Goal: Task Accomplishment & Management: Manage account settings

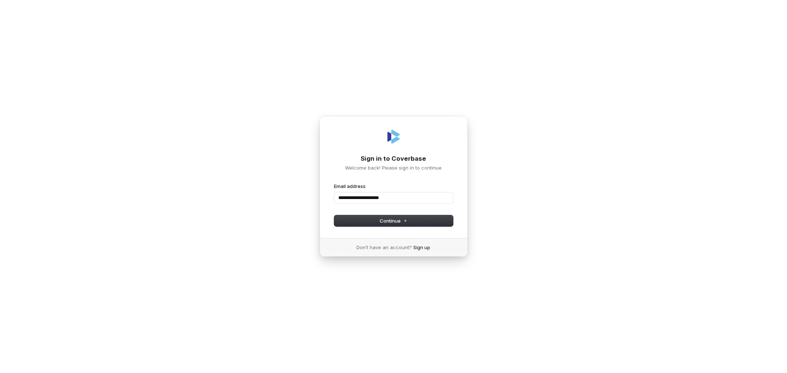
click at [334, 183] on button "submit" at bounding box center [334, 183] width 0 height 0
type input "**********"
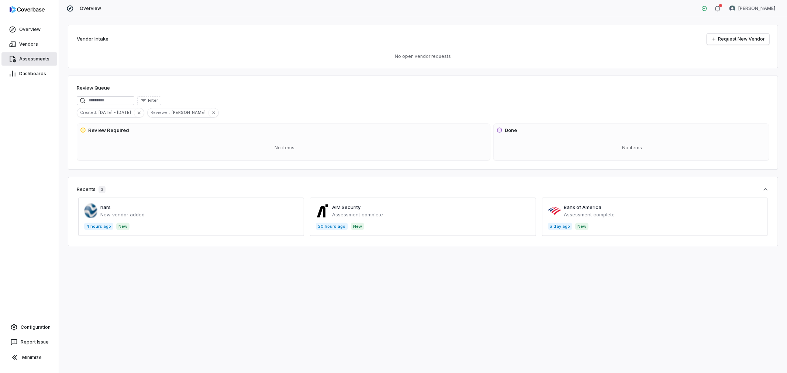
click at [34, 58] on span "Assessments" at bounding box center [34, 59] width 30 height 6
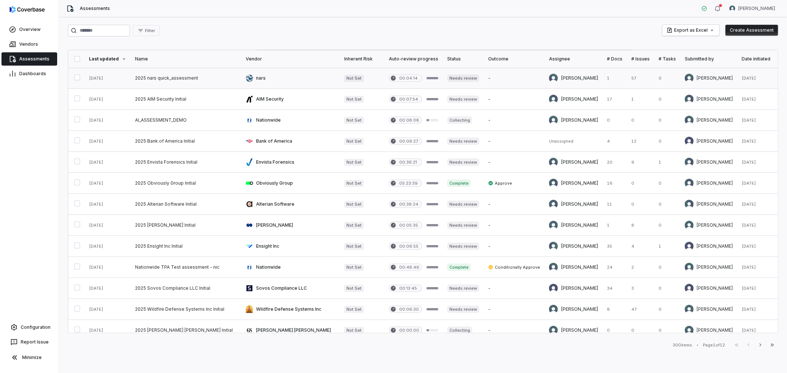
click at [270, 82] on link at bounding box center [290, 78] width 99 height 21
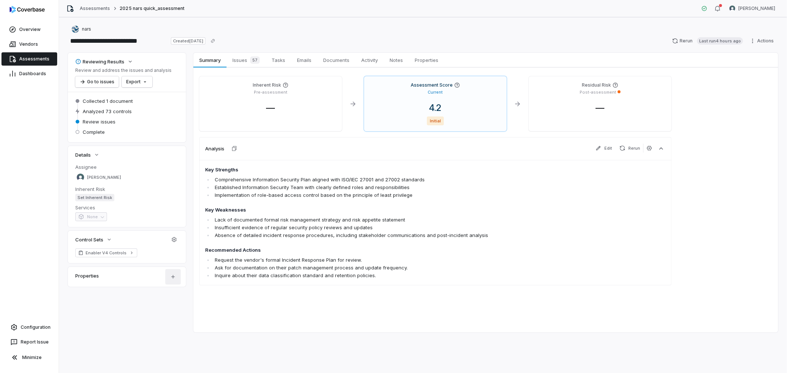
click at [172, 276] on html "**********" at bounding box center [393, 186] width 787 height 373
click at [183, 300] on div "Add Custom Field" at bounding box center [192, 296] width 49 height 12
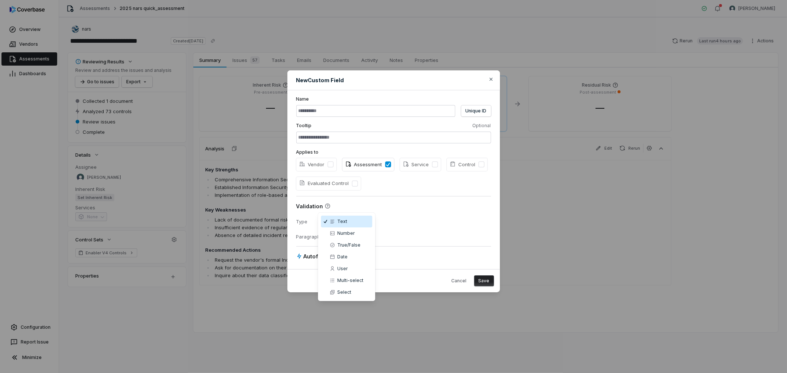
click at [344, 219] on body "**********" at bounding box center [393, 186] width 787 height 373
select select "******"
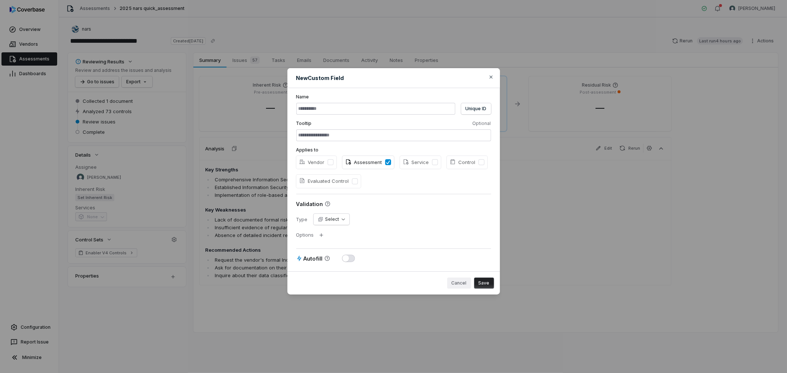
click at [463, 287] on button "Cancel" at bounding box center [459, 283] width 24 height 11
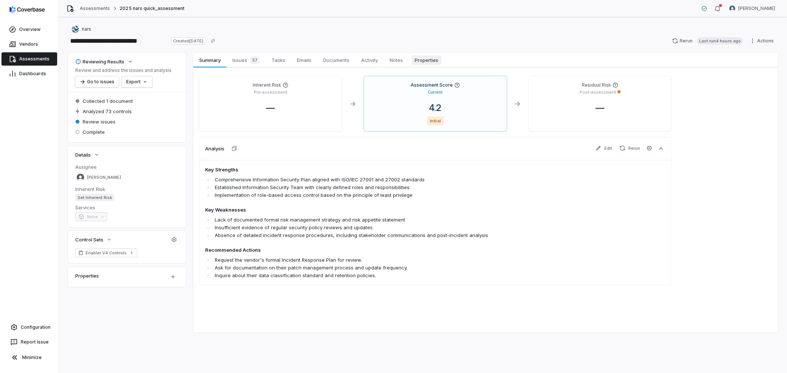
click at [433, 59] on span "Properties" at bounding box center [427, 60] width 30 height 10
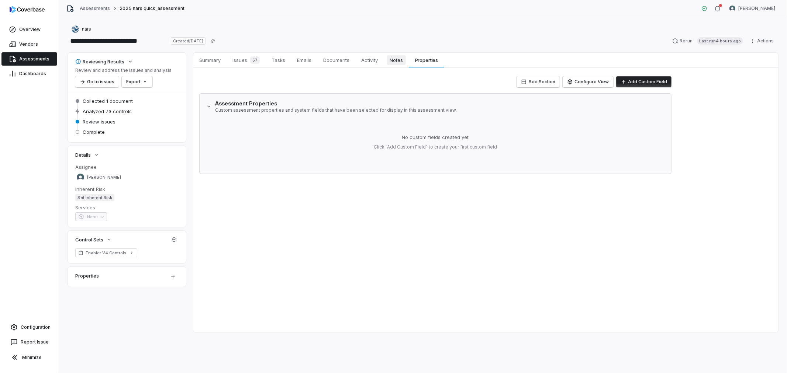
click at [401, 61] on span "Notes" at bounding box center [396, 60] width 19 height 10
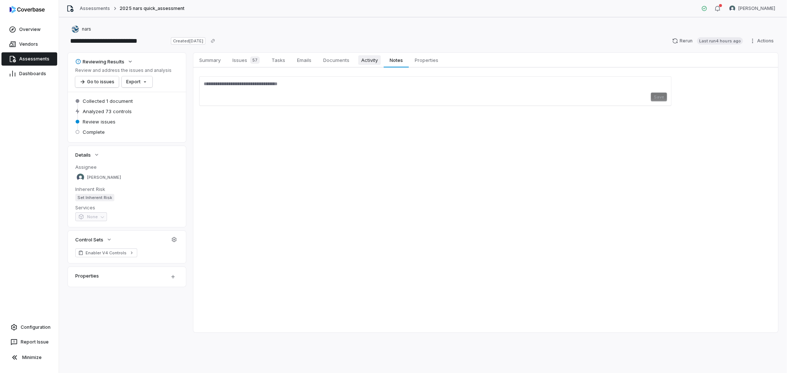
click at [369, 57] on span "Activity" at bounding box center [369, 60] width 23 height 10
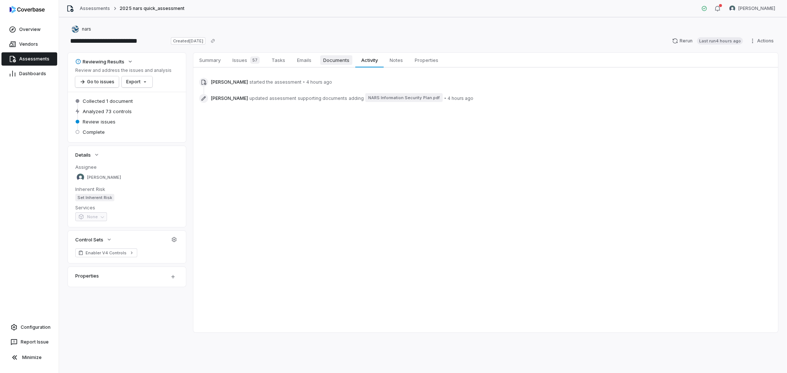
click at [344, 61] on span "Documents" at bounding box center [336, 60] width 32 height 10
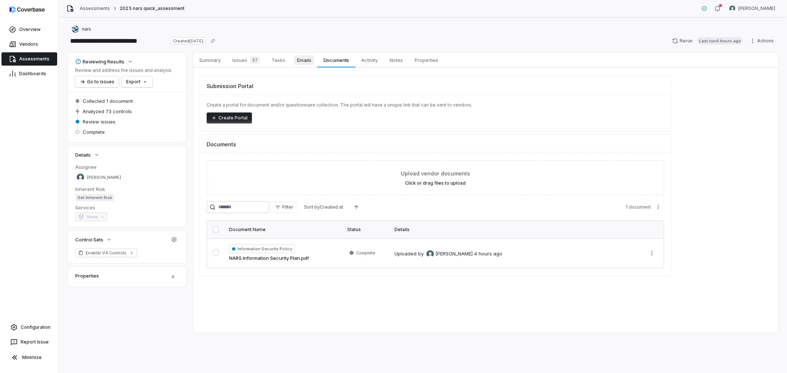
click at [307, 60] on span "Emails" at bounding box center [304, 60] width 20 height 10
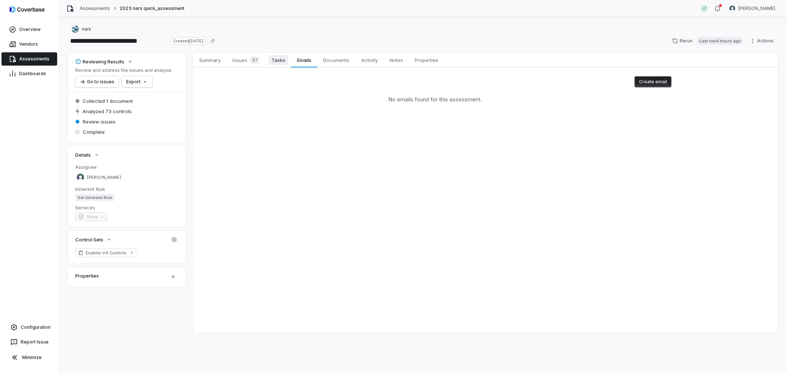
click at [274, 58] on span "Tasks" at bounding box center [279, 60] width 20 height 10
click at [249, 57] on div "57" at bounding box center [253, 59] width 13 height 7
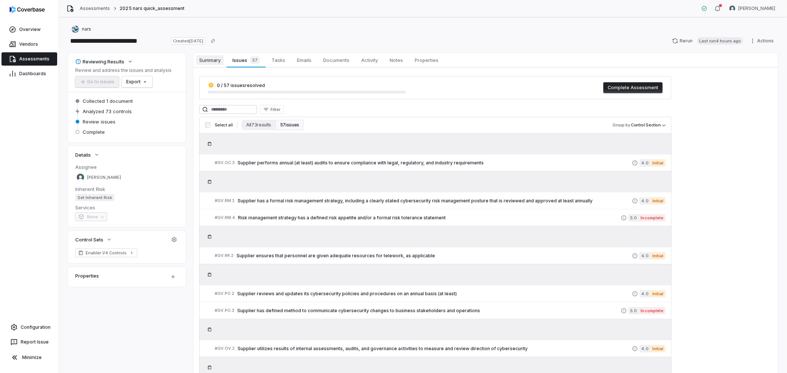
click at [211, 64] on span "Summary" at bounding box center [209, 60] width 27 height 10
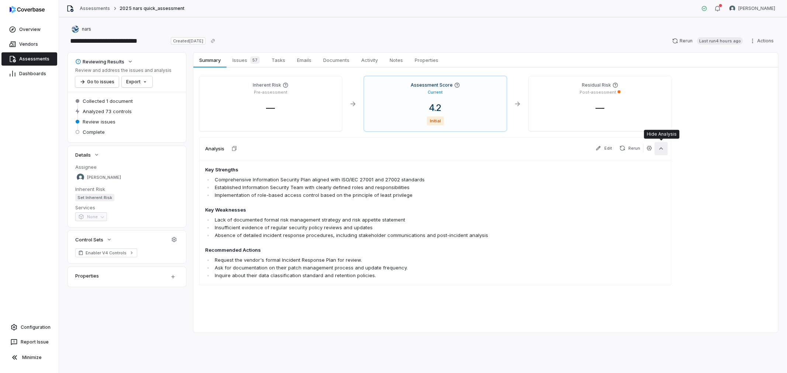
click at [658, 153] on button "button" at bounding box center [661, 148] width 13 height 13
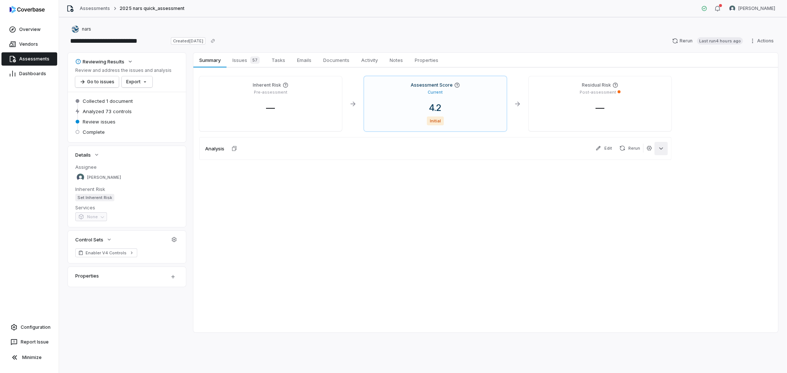
drag, startPoint x: 661, startPoint y: 151, endPoint x: 656, endPoint y: 152, distance: 4.9
click at [661, 151] on icon "button" at bounding box center [661, 148] width 7 height 7
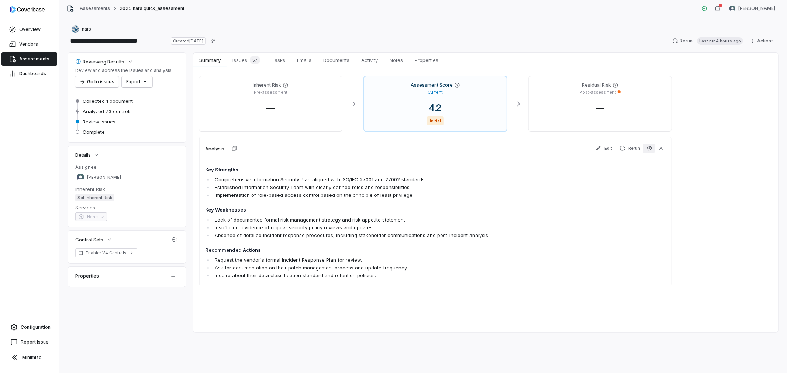
click at [651, 152] on button "button" at bounding box center [649, 148] width 12 height 9
click at [516, 150] on div "Analysis Edit Rerun" at bounding box center [435, 148] width 472 height 23
click at [41, 44] on link "Vendors" at bounding box center [29, 44] width 56 height 13
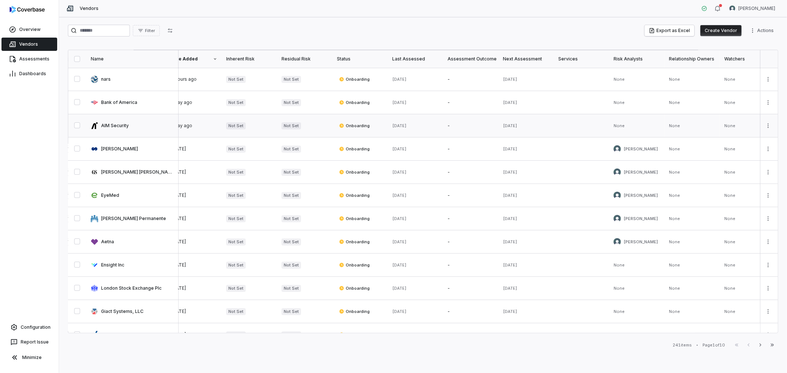
scroll to position [0, 142]
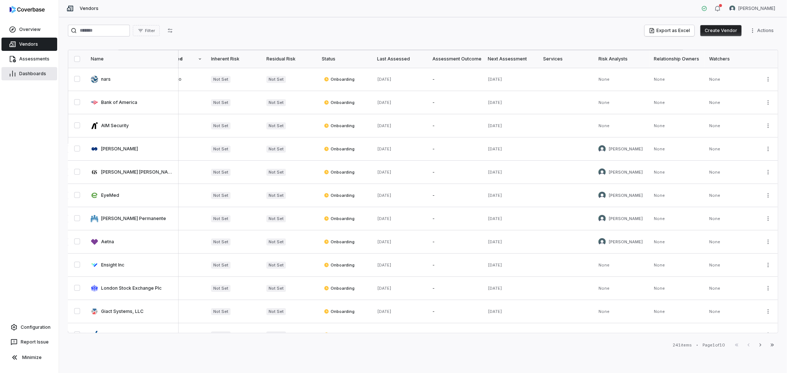
click at [28, 78] on link "Dashboards" at bounding box center [29, 73] width 56 height 13
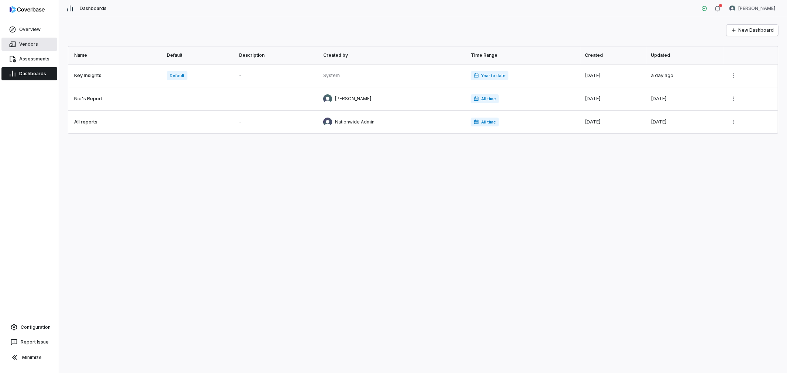
click at [28, 42] on span "Vendors" at bounding box center [28, 44] width 19 height 6
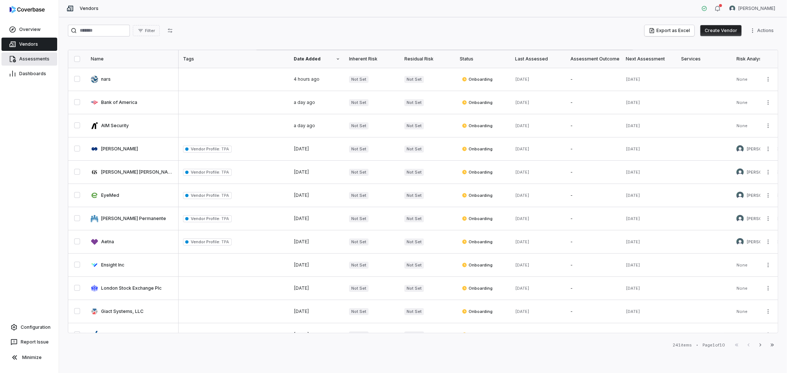
click at [27, 55] on link "Assessments" at bounding box center [29, 58] width 56 height 13
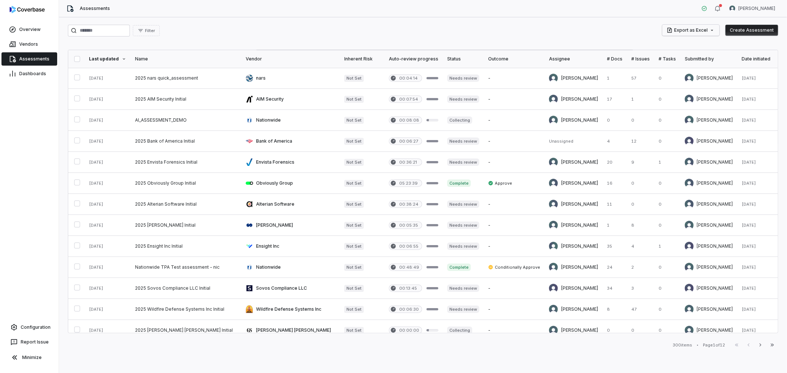
click at [716, 32] on html "Overview Vendors Assessments Dashboards Configuration Report Issue Minimize Ass…" at bounding box center [393, 186] width 787 height 373
click at [622, 31] on html "Overview Vendors Assessments Dashboards Configuration Report Issue Minimize Ass…" at bounding box center [393, 186] width 787 height 373
click at [721, 8] on icon "button" at bounding box center [718, 9] width 6 height 6
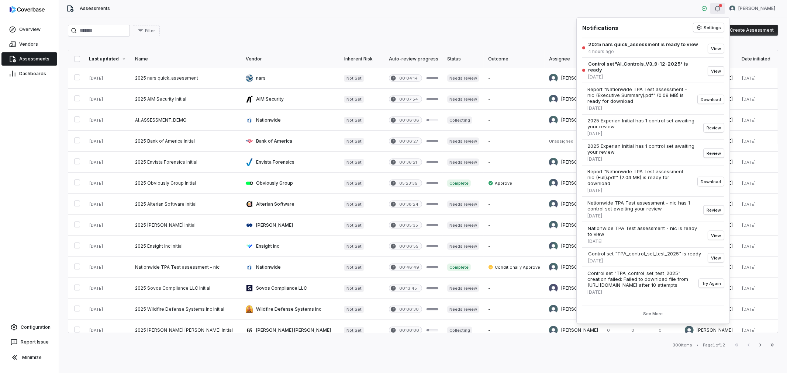
click at [549, 23] on div "Filter Export as Excel Create Assessment Last updated Name Vendor Inherent Risk…" at bounding box center [423, 195] width 728 height 356
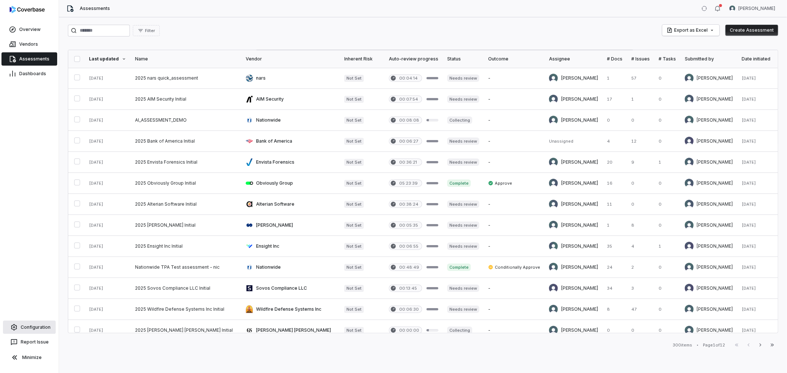
click at [33, 327] on span "Configuration" at bounding box center [36, 328] width 30 height 6
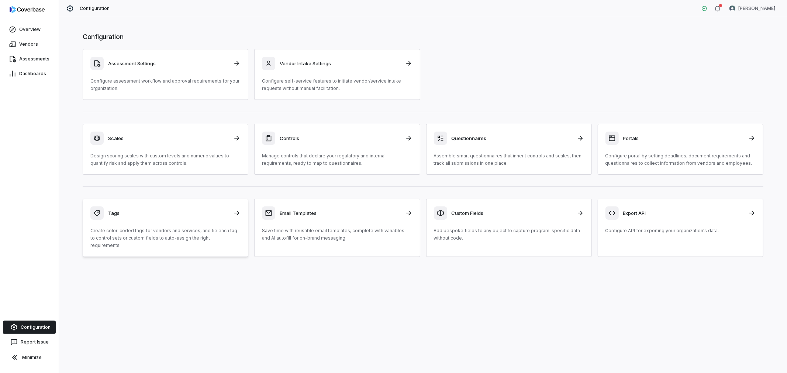
click at [213, 218] on div "Tags" at bounding box center [165, 213] width 150 height 13
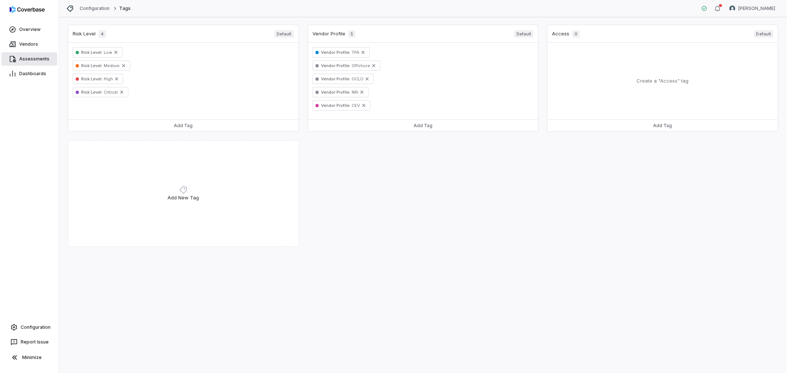
click at [27, 57] on span "Assessments" at bounding box center [34, 59] width 30 height 6
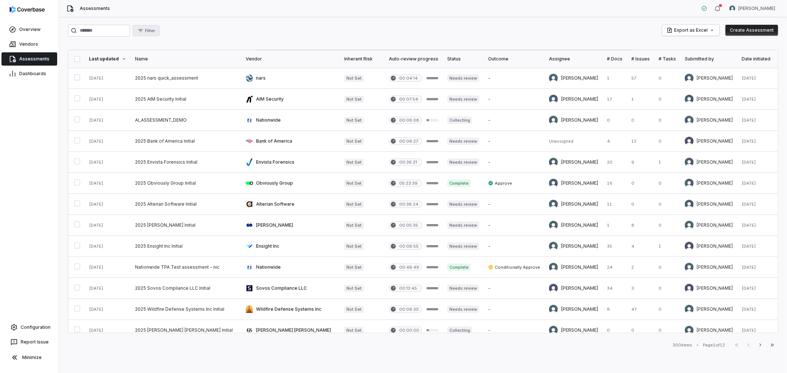
click at [155, 31] on span "Filter" at bounding box center [150, 31] width 10 height 6
click at [181, 76] on div "Assignee" at bounding box center [189, 76] width 71 height 12
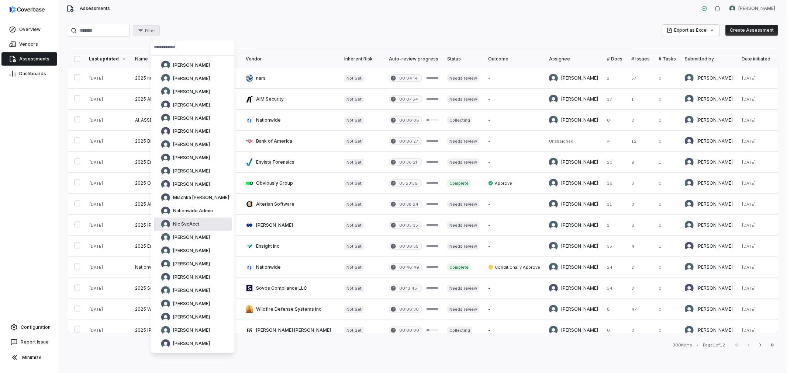
click at [211, 224] on div "Nic SvcAcct" at bounding box center [193, 224] width 78 height 13
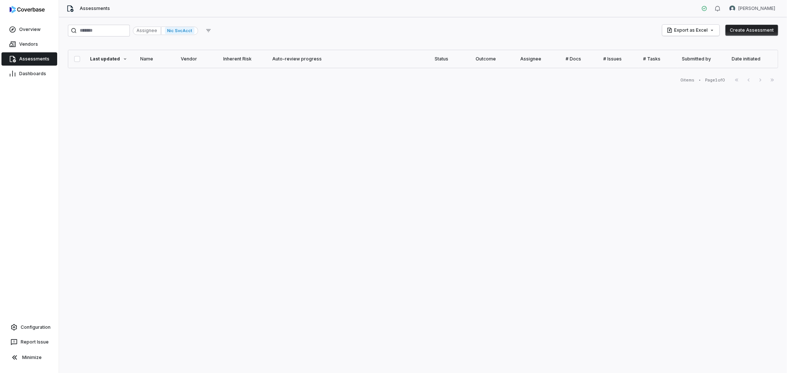
click at [194, 31] on span "Nic SvcAcct" at bounding box center [180, 30] width 30 height 7
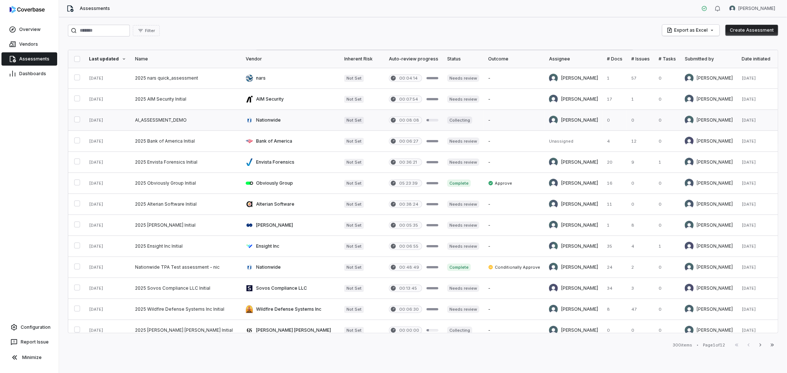
click at [166, 122] on link at bounding box center [186, 120] width 111 height 21
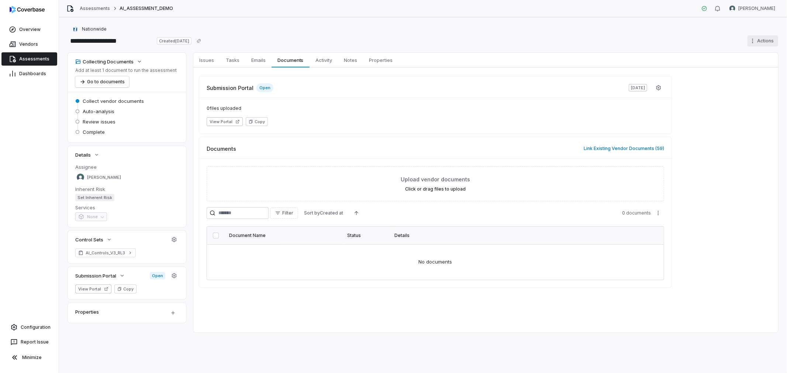
click at [766, 42] on html "**********" at bounding box center [393, 186] width 787 height 373
click at [747, 108] on div "Delete" at bounding box center [753, 105] width 53 height 12
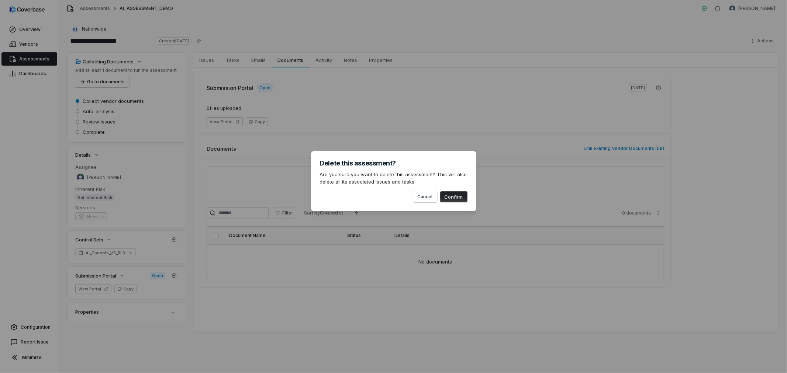
click at [458, 196] on button "Confirm" at bounding box center [453, 197] width 27 height 11
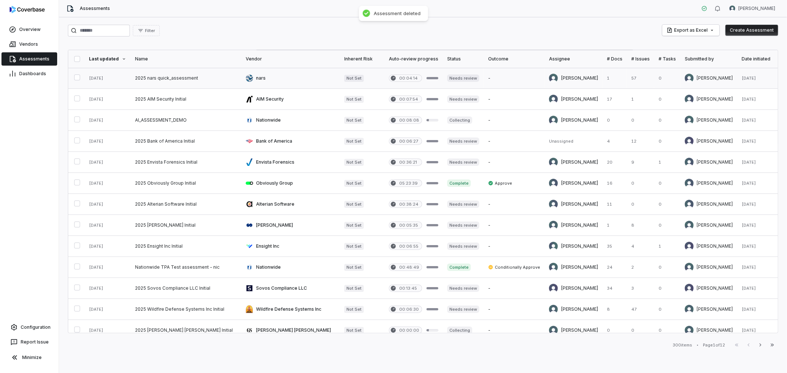
click at [241, 76] on link at bounding box center [290, 78] width 99 height 21
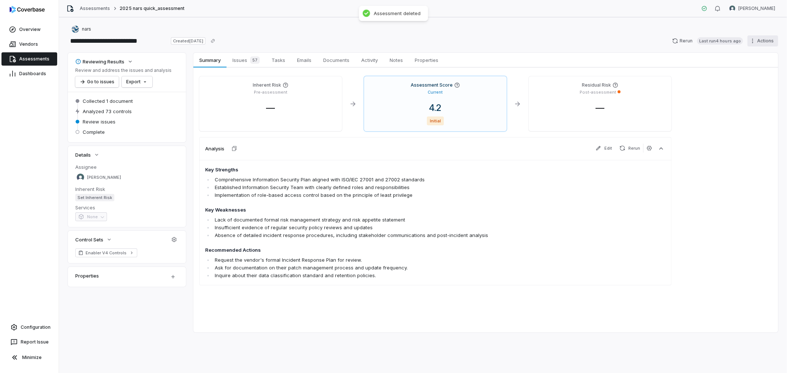
click at [761, 39] on html "**********" at bounding box center [393, 186] width 787 height 373
click at [761, 37] on html "**********" at bounding box center [393, 186] width 787 height 373
click at [246, 59] on span "Issues 57" at bounding box center [246, 60] width 33 height 10
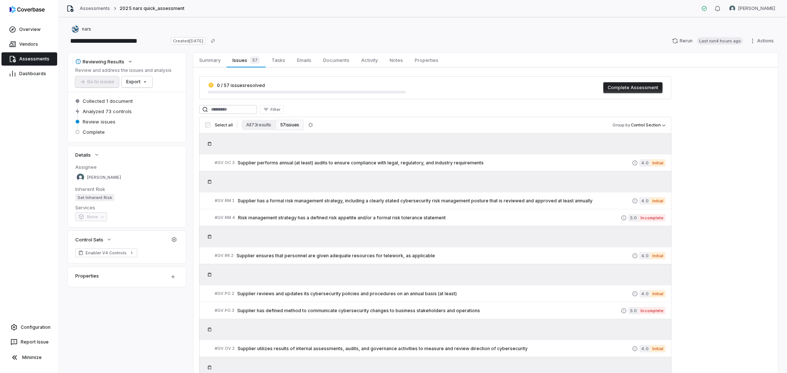
click at [649, 86] on button "Complete Assessment" at bounding box center [632, 87] width 59 height 11
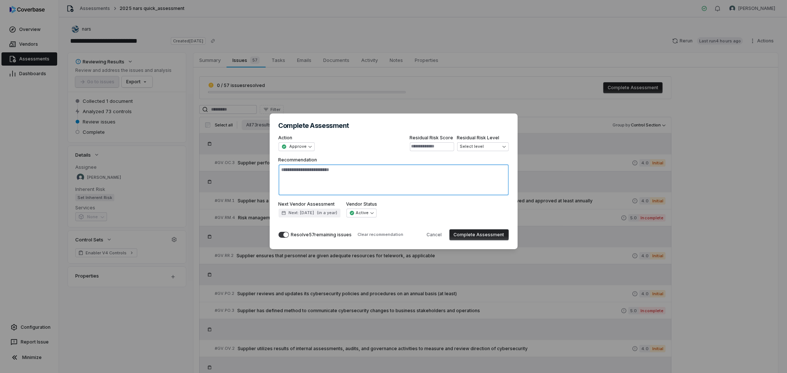
click at [355, 176] on textarea "Recommendation" at bounding box center [394, 180] width 230 height 31
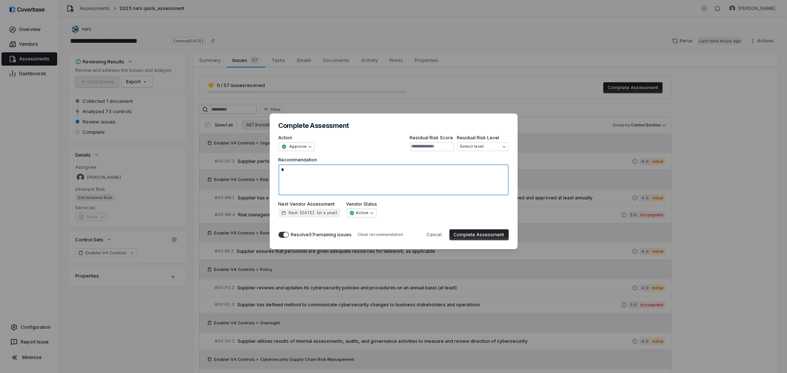
type textarea "**"
type textarea "*"
type textarea "***"
type textarea "*"
type textarea "****"
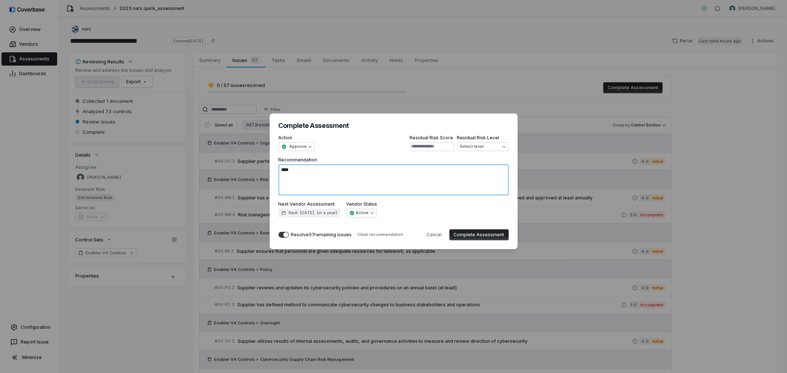
type textarea "*"
type textarea "*****"
type textarea "*"
type textarea "******"
type textarea "*"
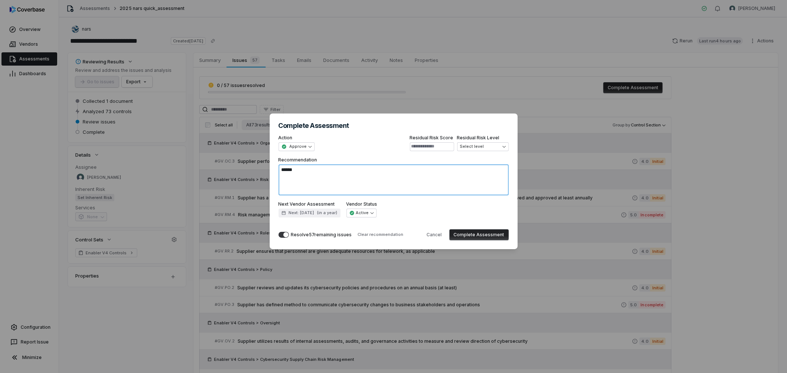
type textarea "******"
type textarea "*"
type textarea "******"
type textarea "*"
type textarea "*****"
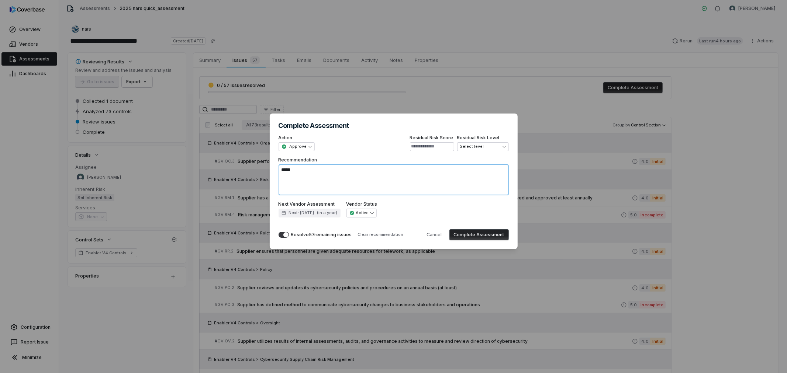
type textarea "*"
type textarea "****"
type textarea "*"
type textarea "***"
type textarea "*"
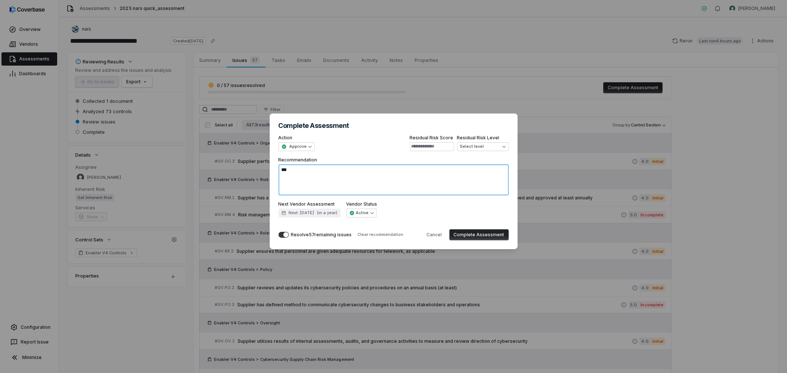
type textarea "**"
type textarea "*"
type textarea "***"
type textarea "*"
type textarea "**"
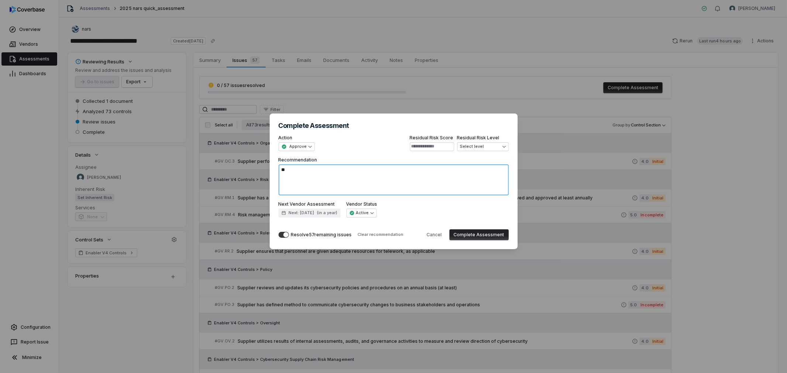
type textarea "*"
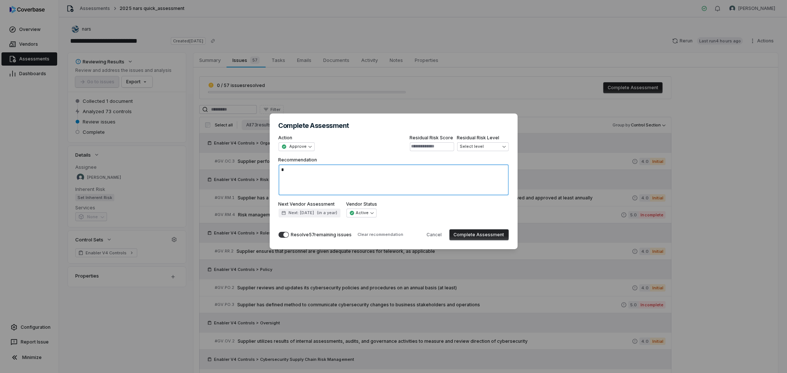
type textarea "*"
type textarea "**"
type textarea "*"
type textarea "***"
type textarea "*"
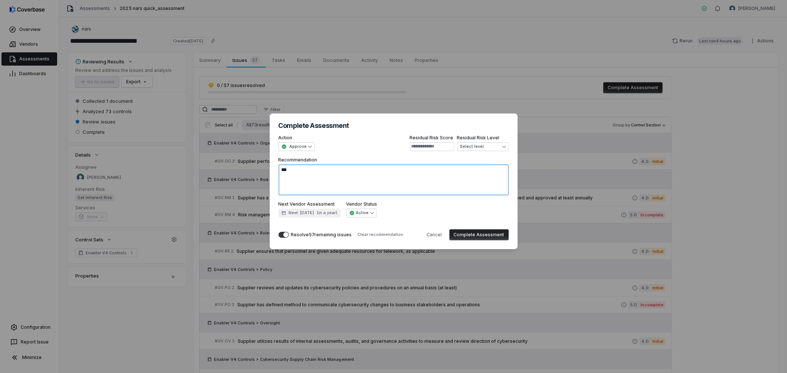
type textarea "****"
type textarea "*"
type textarea "*****"
type textarea "*"
type textarea "******"
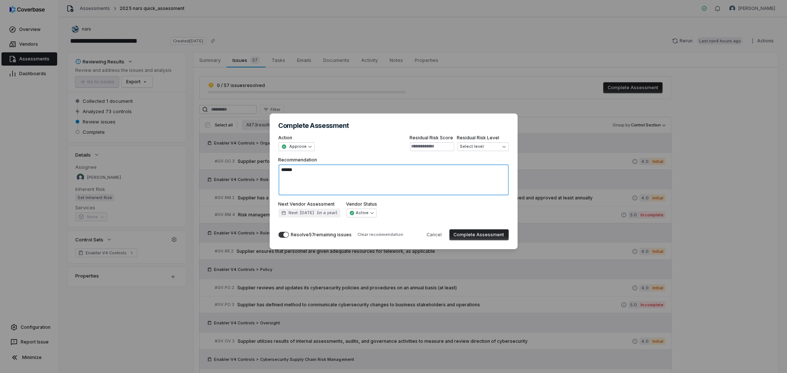
type textarea "*"
type textarea "*******"
type textarea "*"
type textarea "********"
type textarea "*"
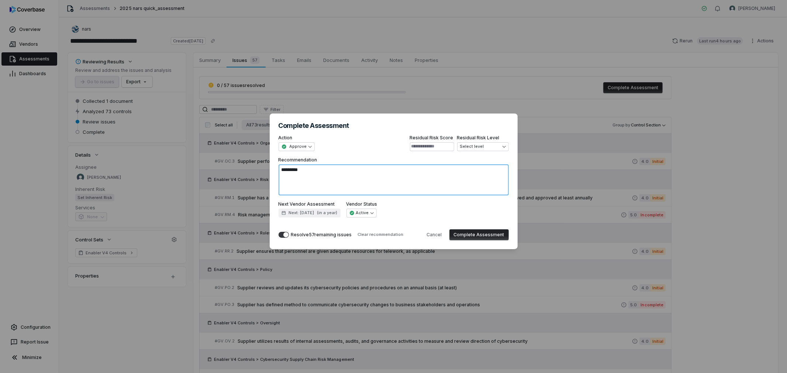
type textarea "*********"
click at [286, 235] on span "button" at bounding box center [285, 234] width 5 height 5
type textarea "*"
click at [371, 208] on div "**********" at bounding box center [362, 209] width 31 height 16
click at [292, 150] on div "**********" at bounding box center [393, 187] width 787 height 170
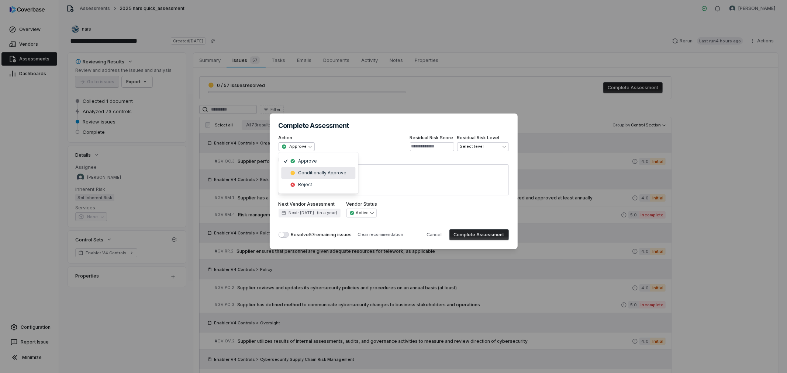
select select "**********"
click at [493, 235] on button "Complete Assessment" at bounding box center [478, 235] width 59 height 11
type textarea "*"
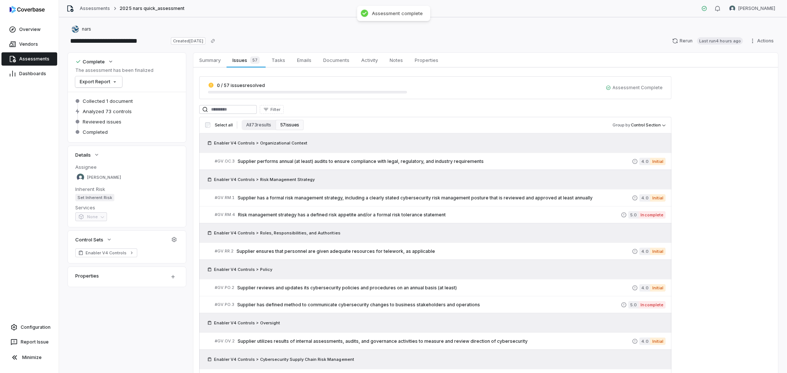
click at [30, 58] on span "Assessments" at bounding box center [34, 59] width 30 height 6
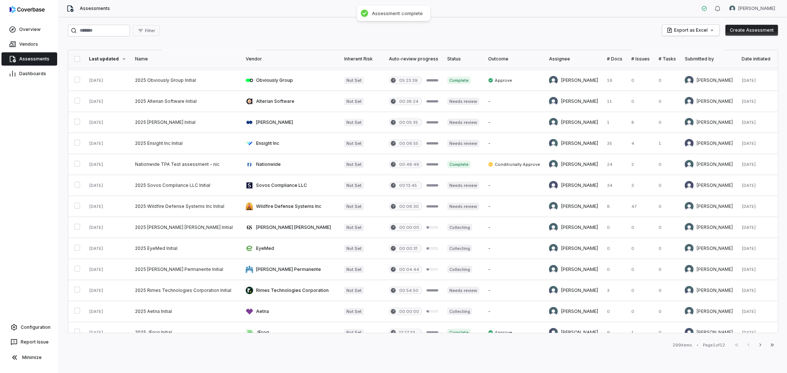
scroll to position [265, 0]
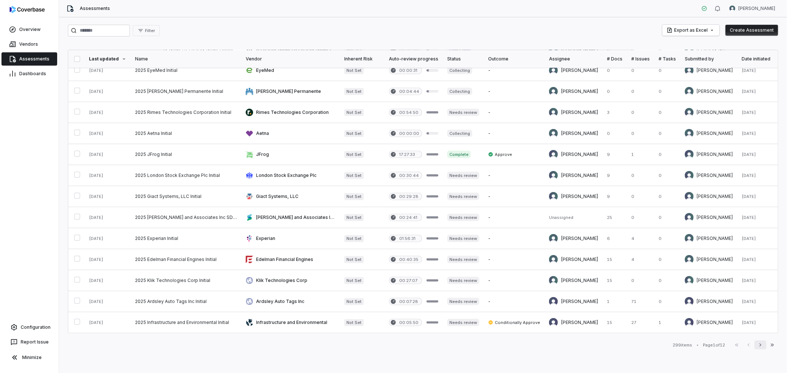
click at [761, 346] on icon "button" at bounding box center [760, 345] width 2 height 3
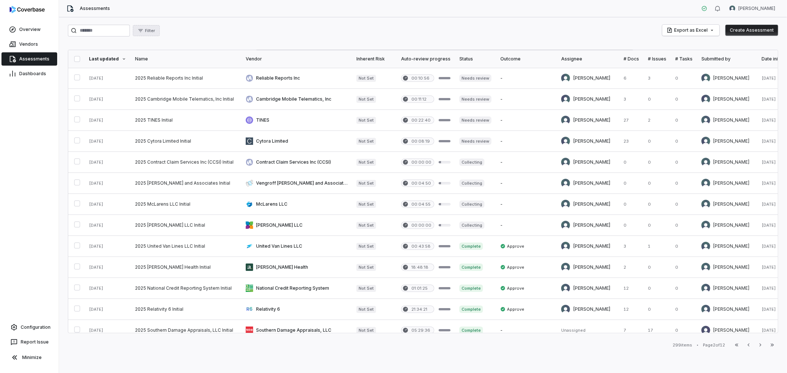
click at [160, 34] on button "Filter" at bounding box center [146, 30] width 27 height 11
click at [167, 66] on div "Status" at bounding box center [189, 65] width 71 height 12
click at [282, 31] on div "Filter Export as Excel Create Assessment" at bounding box center [423, 31] width 710 height 12
click at [746, 344] on icon "button" at bounding box center [749, 345] width 6 height 6
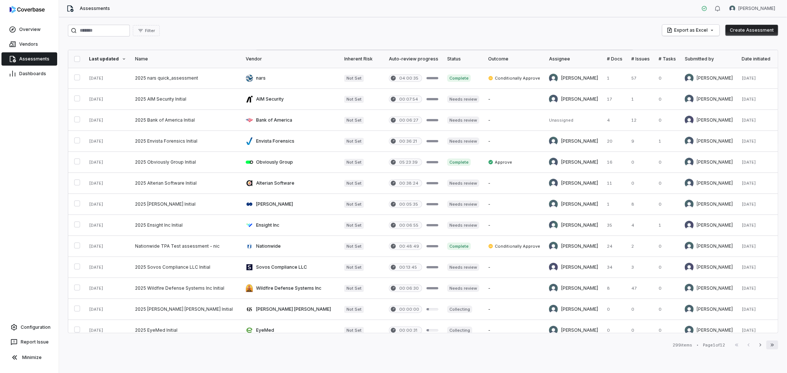
click at [770, 345] on icon "button" at bounding box center [772, 345] width 6 height 6
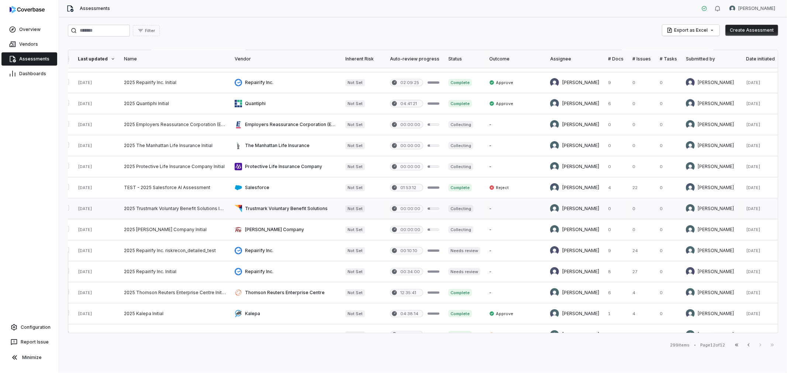
scroll to position [80, 0]
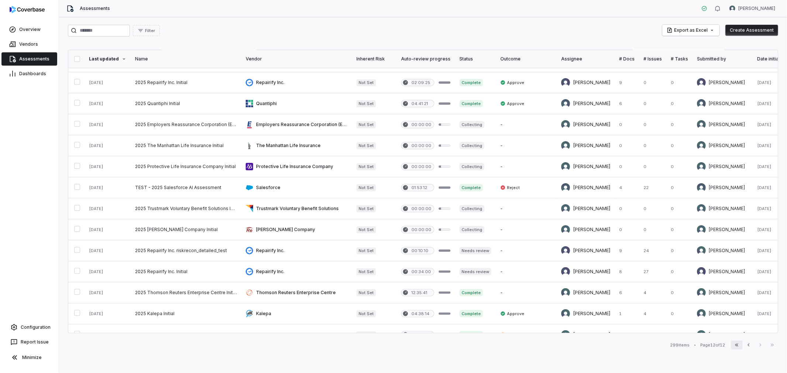
click at [740, 346] on button "First Page" at bounding box center [737, 345] width 12 height 9
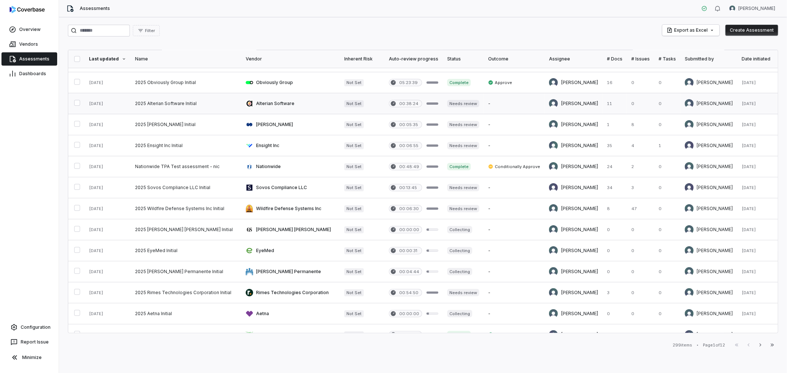
click at [76, 104] on button "button" at bounding box center [77, 103] width 6 height 6
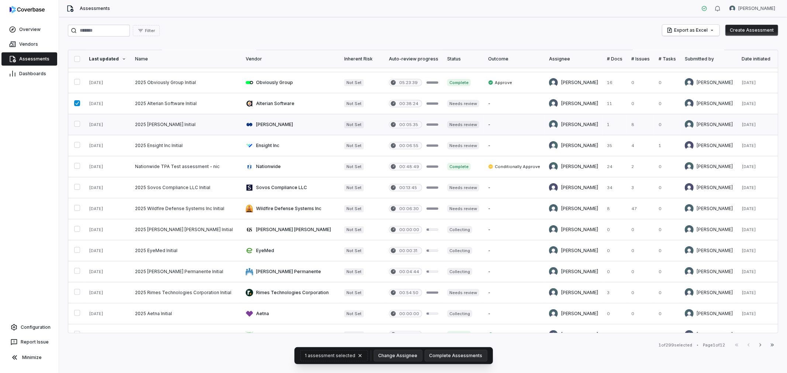
click at [75, 123] on button "button" at bounding box center [77, 124] width 6 height 6
drag, startPoint x: 77, startPoint y: 124, endPoint x: 74, endPoint y: 110, distance: 14.3
click at [77, 123] on button "button" at bounding box center [77, 124] width 6 height 6
click at [74, 104] on button "button" at bounding box center [77, 103] width 6 height 6
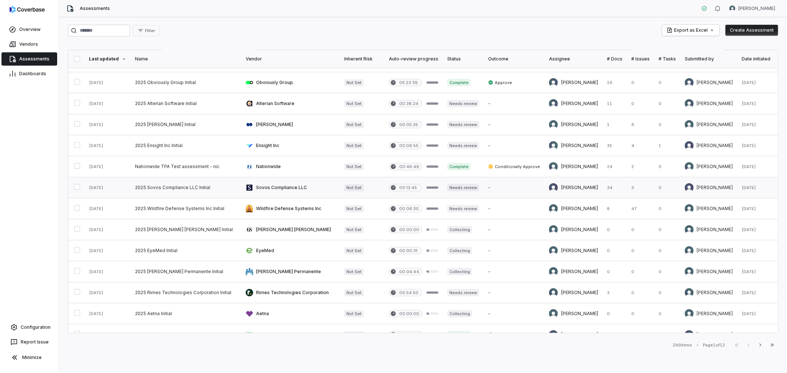
click at [76, 188] on button "button" at bounding box center [77, 187] width 6 height 6
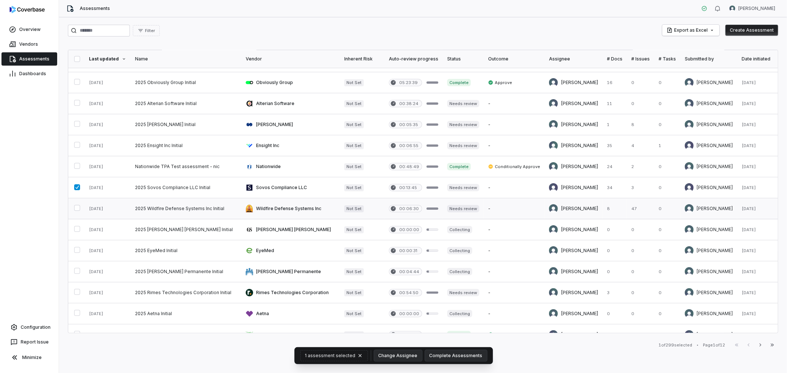
click at [77, 207] on button "button" at bounding box center [77, 208] width 6 height 6
click at [77, 227] on button "button" at bounding box center [77, 229] width 6 height 6
click at [75, 252] on button "button" at bounding box center [77, 250] width 6 height 6
click at [74, 270] on button "button" at bounding box center [77, 271] width 6 height 6
drag, startPoint x: 663, startPoint y: 345, endPoint x: 676, endPoint y: 344, distance: 13.0
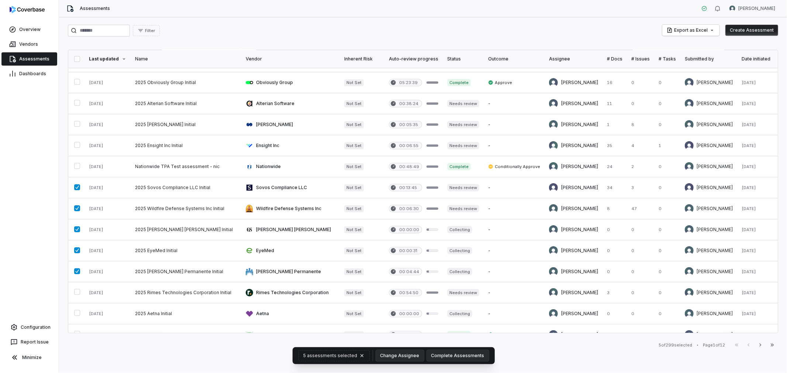
click at [676, 344] on div "5 of 299 selected" at bounding box center [676, 346] width 34 height 6
click at [607, 353] on div "Filter Export as Excel Create Assessment Last updated Name Vendor Inherent Risk…" at bounding box center [423, 195] width 728 height 356
click at [77, 57] on button "button" at bounding box center [77, 59] width 6 height 6
click at [76, 57] on button "button" at bounding box center [77, 59] width 6 height 6
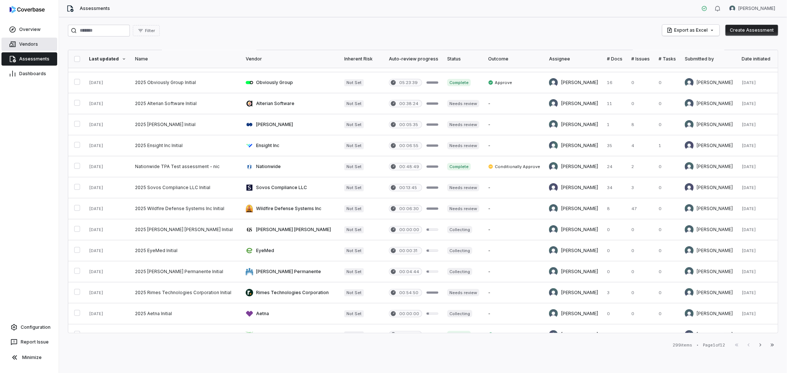
click at [31, 43] on span "Vendors" at bounding box center [28, 44] width 19 height 6
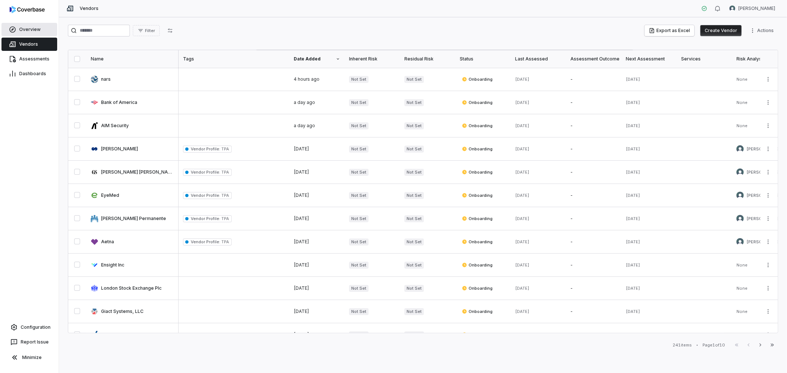
click at [35, 28] on span "Overview" at bounding box center [29, 30] width 21 height 6
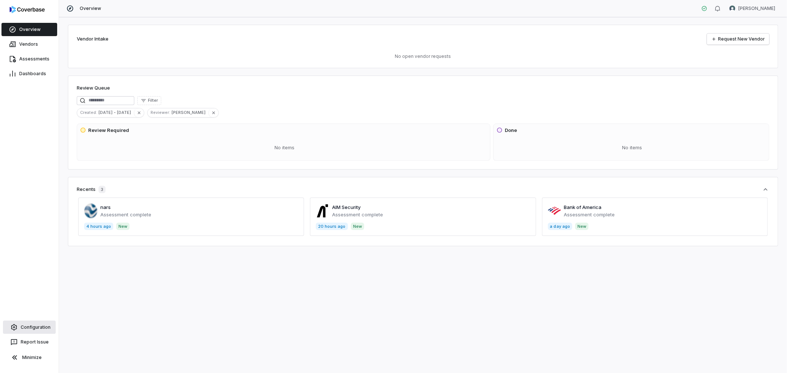
drag, startPoint x: 19, startPoint y: 329, endPoint x: 38, endPoint y: 327, distance: 19.7
click at [19, 329] on link "Configuration" at bounding box center [29, 327] width 53 height 13
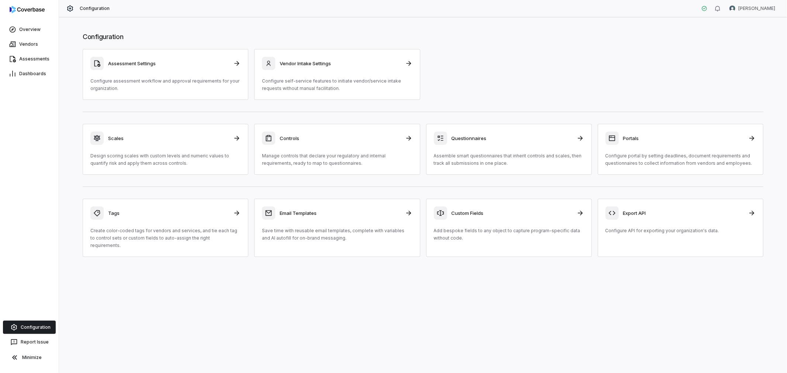
click at [168, 197] on div "Configuration Assessment Settings Configure assessment workflow and approval re…" at bounding box center [423, 145] width 710 height 240
click at [172, 212] on h3 "Tags" at bounding box center [168, 213] width 121 height 7
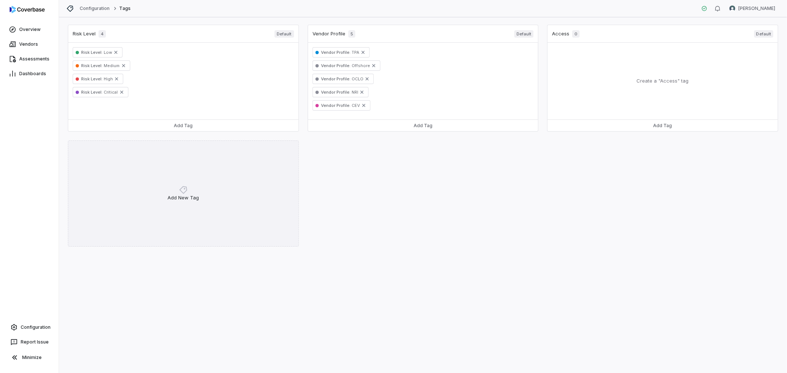
click at [189, 186] on div "Add New Tag" at bounding box center [183, 194] width 231 height 106
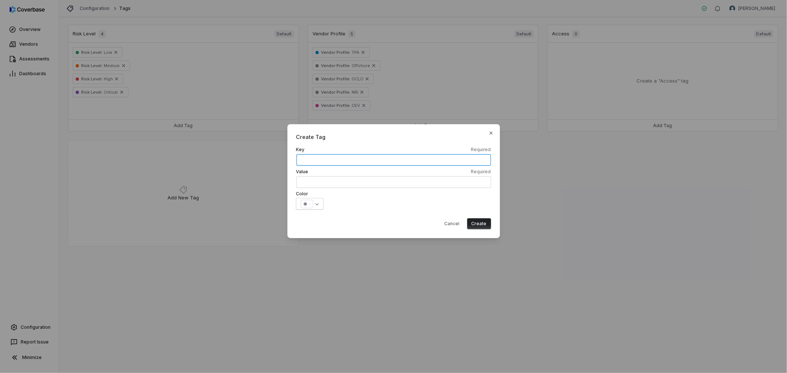
click at [379, 158] on input "text" at bounding box center [393, 160] width 195 height 12
drag, startPoint x: 348, startPoint y: 174, endPoint x: 345, endPoint y: 178, distance: 4.8
click at [348, 175] on label "Value Required" at bounding box center [393, 172] width 195 height 6
click at [317, 203] on body "Overview Vendors Assessments Dashboards Configuration Report Issue Minimize Con…" at bounding box center [393, 186] width 787 height 373
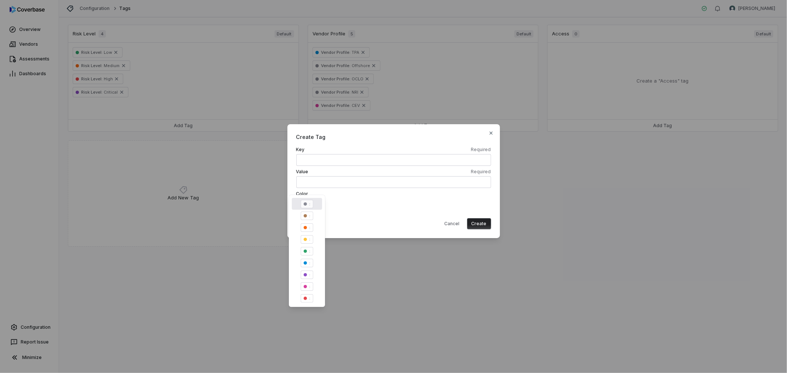
drag, startPoint x: 317, startPoint y: 203, endPoint x: 405, endPoint y: 218, distance: 89.7
click at [452, 224] on button "Cancel" at bounding box center [452, 223] width 24 height 11
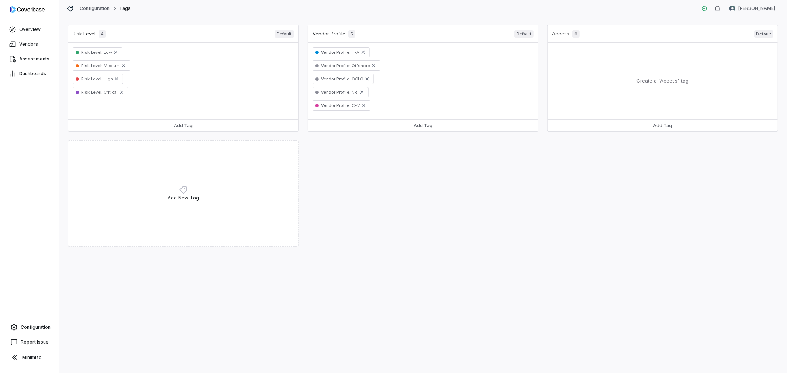
click at [451, 226] on div "Risk Level 4 Default Risk Level : Low Risk Level : Medium Risk Level : High Ris…" at bounding box center [423, 138] width 710 height 227
click at [31, 61] on span "Assessments" at bounding box center [34, 59] width 30 height 6
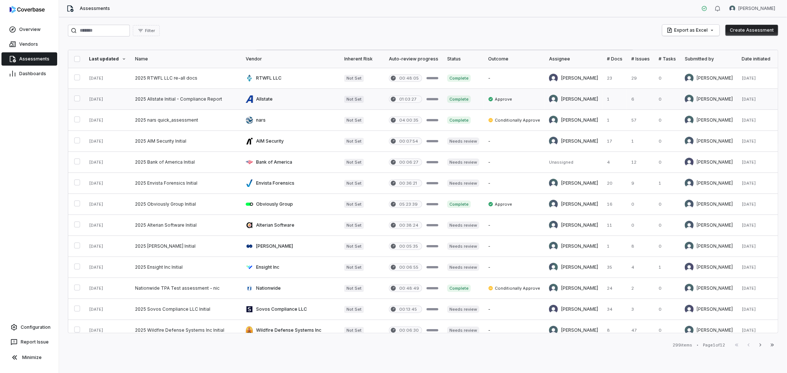
click at [302, 100] on link at bounding box center [290, 99] width 99 height 21
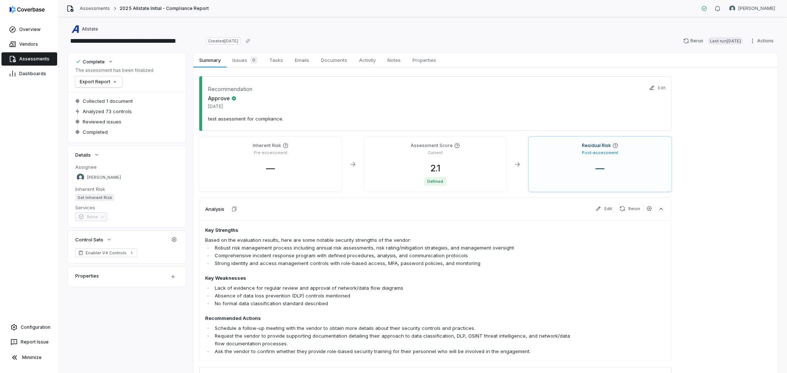
drag, startPoint x: 421, startPoint y: 62, endPoint x: 412, endPoint y: 113, distance: 52.1
click at [421, 62] on span "Properties" at bounding box center [425, 60] width 30 height 10
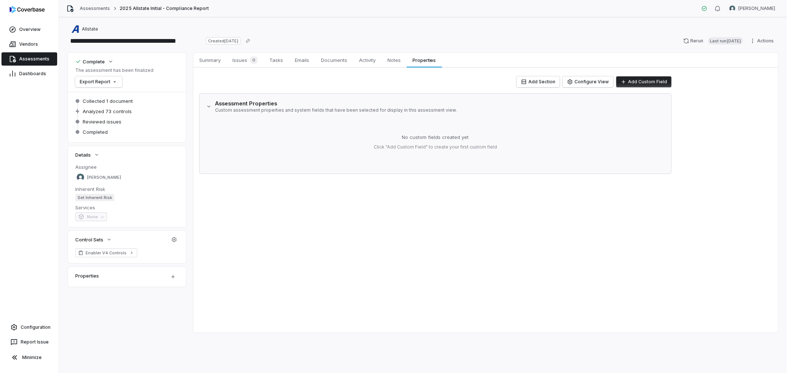
click at [647, 83] on button "Add Custom Field" at bounding box center [643, 81] width 55 height 11
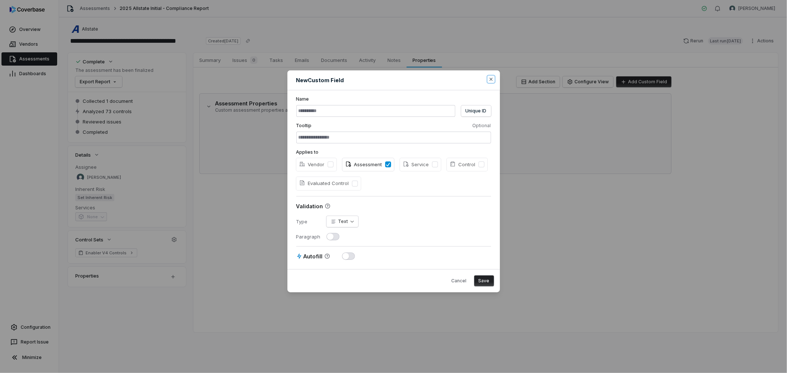
drag, startPoint x: 492, startPoint y: 79, endPoint x: 503, endPoint y: 97, distance: 21.1
click at [492, 79] on icon "button" at bounding box center [491, 79] width 6 height 6
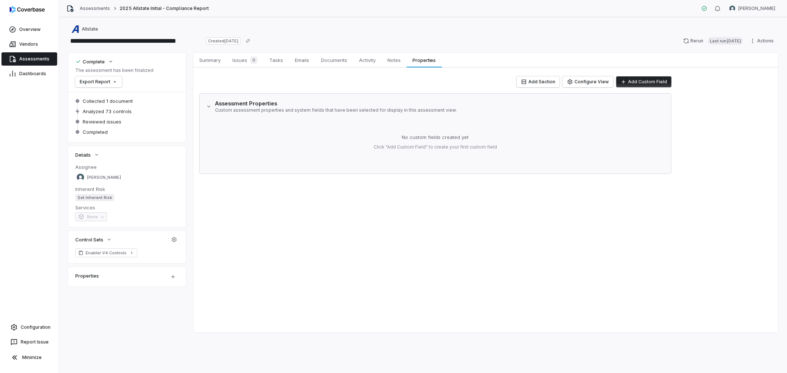
click at [635, 79] on button "Add Custom Field" at bounding box center [643, 81] width 55 height 11
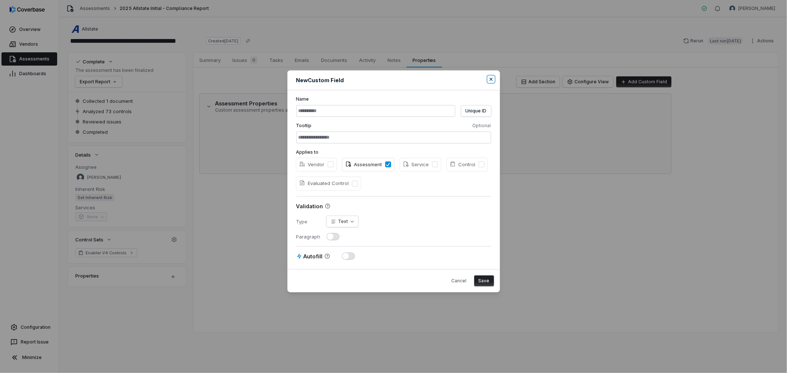
click at [493, 81] on icon "button" at bounding box center [491, 79] width 6 height 6
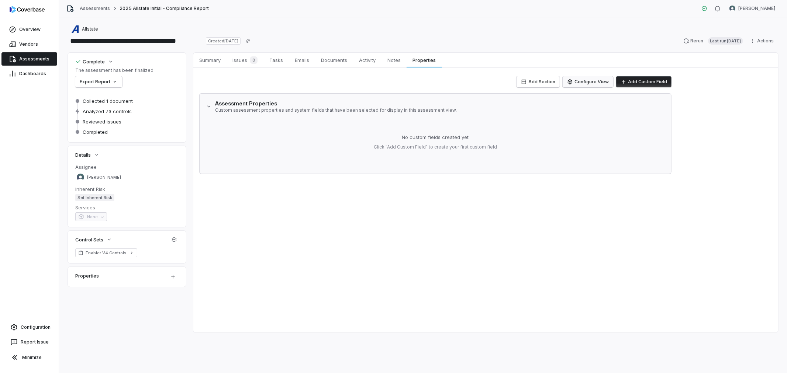
click at [590, 86] on button "Configure View" at bounding box center [588, 81] width 51 height 11
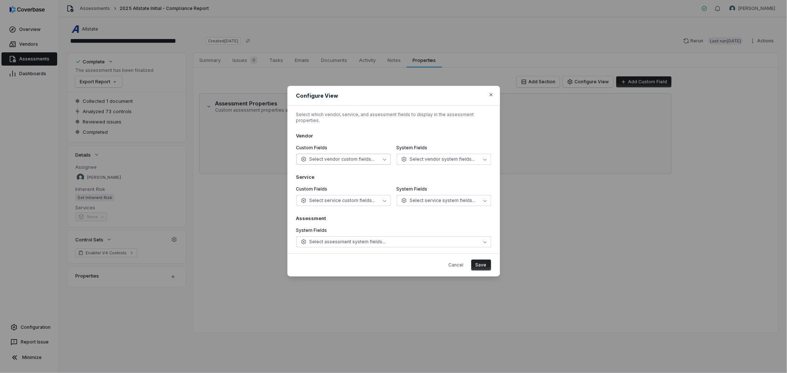
click at [368, 158] on span "Select vendor custom fields..." at bounding box center [338, 159] width 74 height 6
click at [384, 134] on h3 "Vendor" at bounding box center [393, 135] width 195 height 7
click at [364, 241] on span "Select assessment system fields..." at bounding box center [343, 242] width 85 height 6
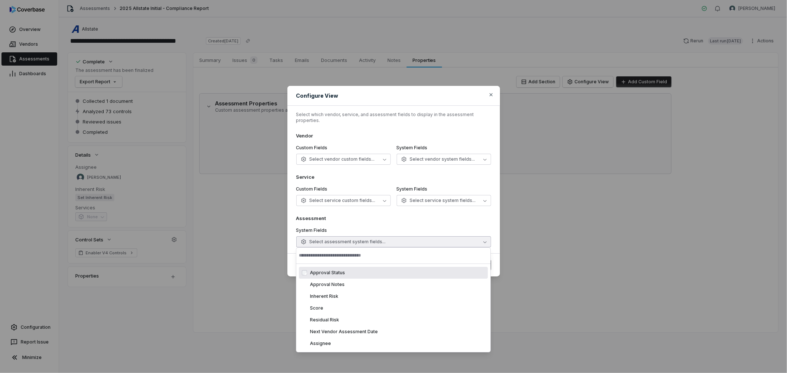
click at [363, 223] on div "Assessment System Fields Select assessment system fields..." at bounding box center [393, 231] width 195 height 32
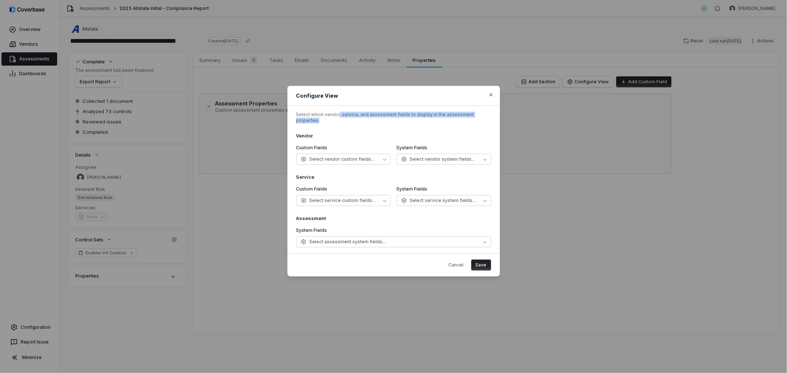
drag, startPoint x: 375, startPoint y: 115, endPoint x: 471, endPoint y: 130, distance: 97.6
click at [489, 119] on p "Select which vendor, service, and assessment fields to display in the assessmen…" at bounding box center [393, 118] width 195 height 12
click at [399, 132] on h3 "Vendor" at bounding box center [393, 135] width 195 height 7
click at [489, 98] on icon "button" at bounding box center [491, 95] width 6 height 6
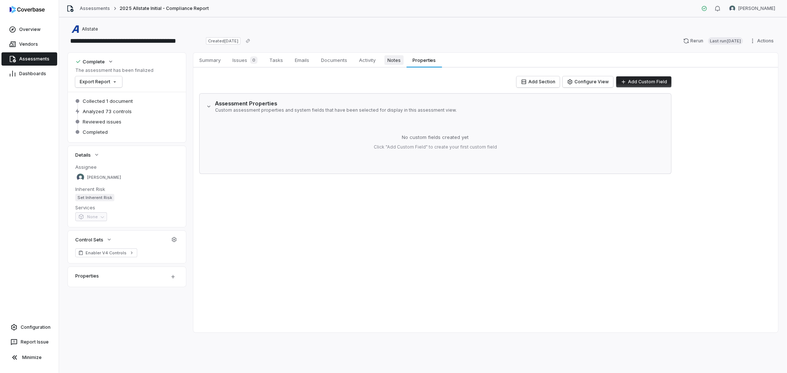
click at [394, 55] on link "Notes Notes" at bounding box center [394, 60] width 25 height 15
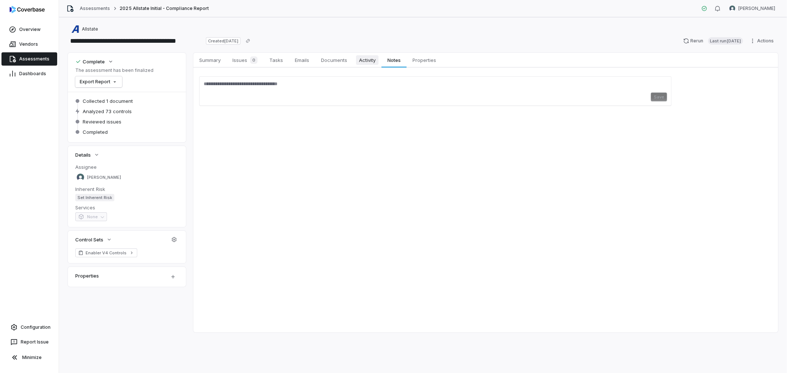
click at [370, 64] on span "Activity" at bounding box center [367, 60] width 23 height 10
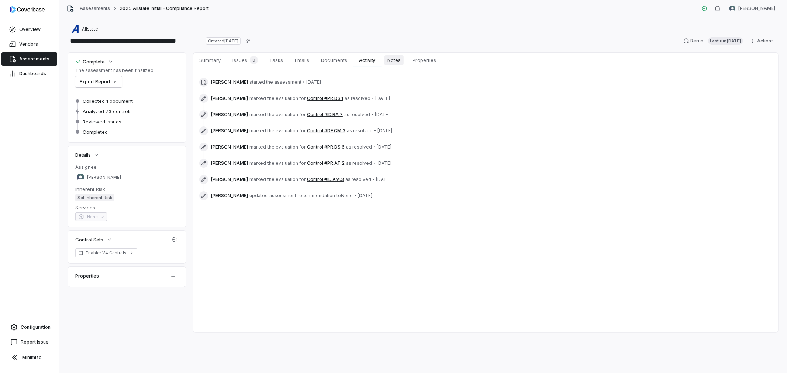
click at [390, 64] on span "Notes" at bounding box center [394, 60] width 19 height 10
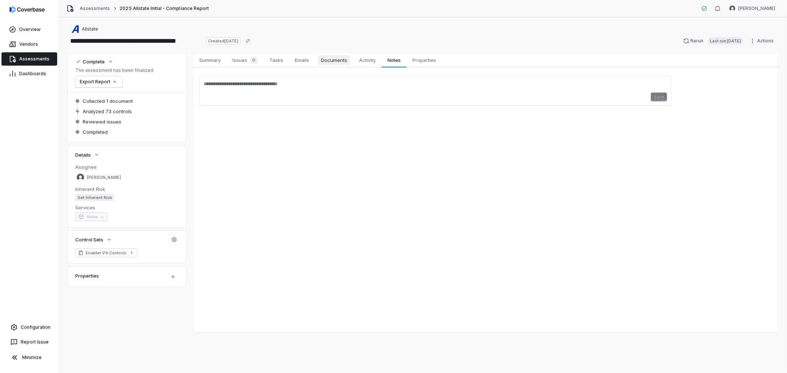
click at [333, 59] on span "Documents" at bounding box center [334, 60] width 32 height 10
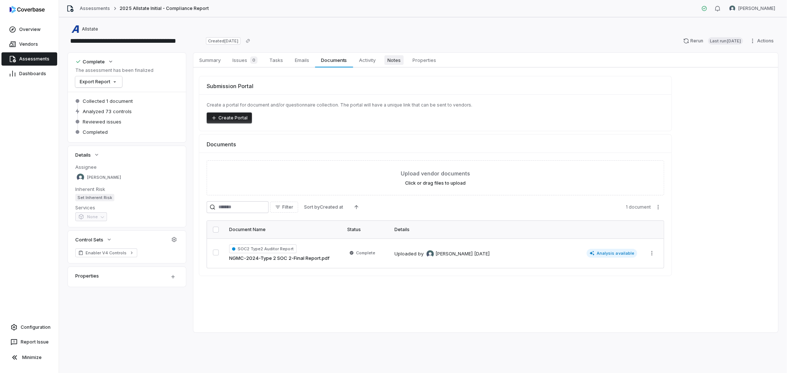
click at [399, 62] on span "Notes" at bounding box center [394, 60] width 19 height 10
